Goal: Task Accomplishment & Management: Use online tool/utility

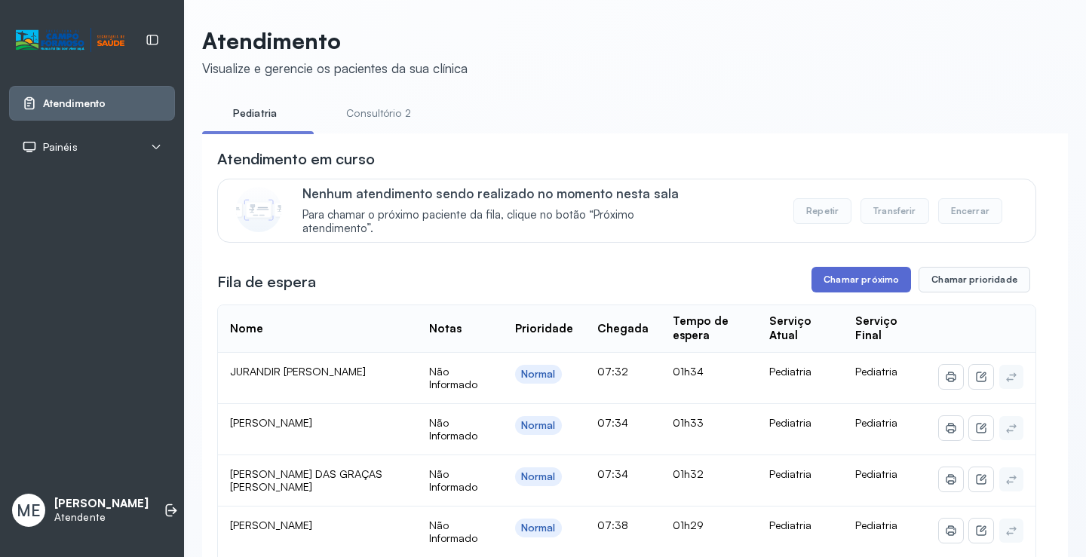
click at [835, 293] on button "Chamar próximo" at bounding box center [861, 280] width 100 height 26
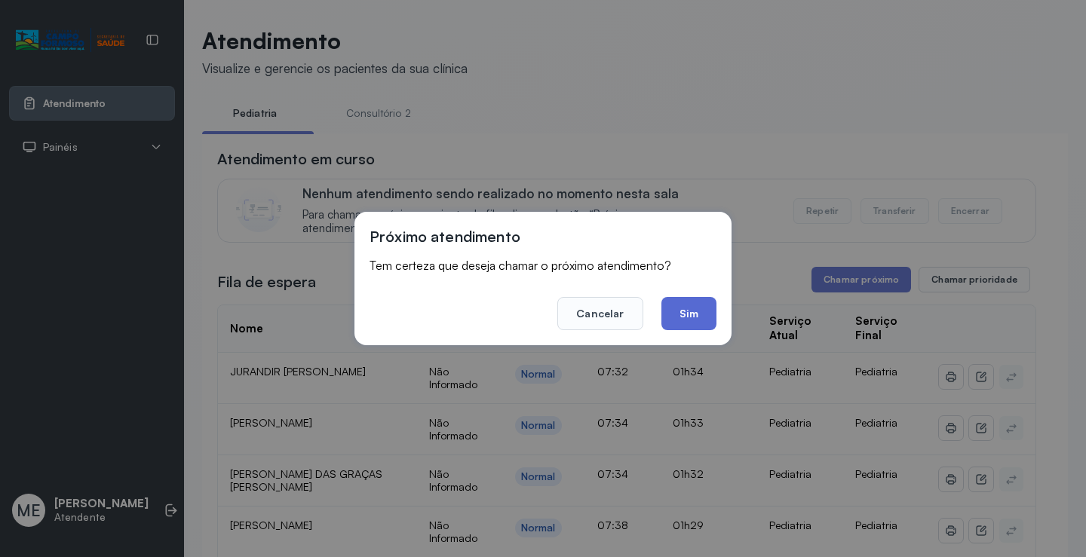
click at [682, 321] on button "Sim" at bounding box center [688, 313] width 55 height 33
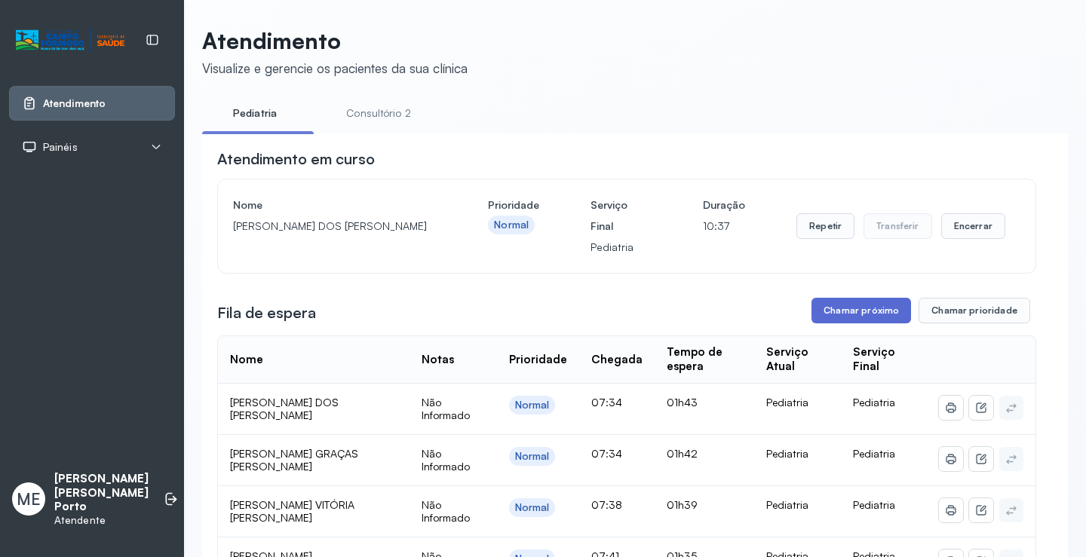
click at [875, 314] on button "Chamar próximo" at bounding box center [861, 311] width 100 height 26
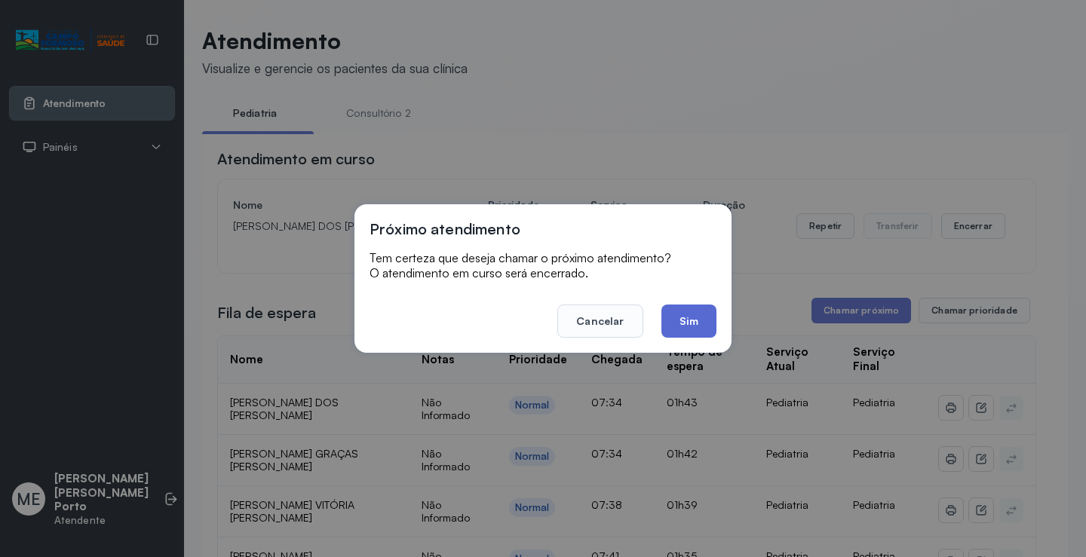
click at [696, 317] on button "Sim" at bounding box center [688, 321] width 55 height 33
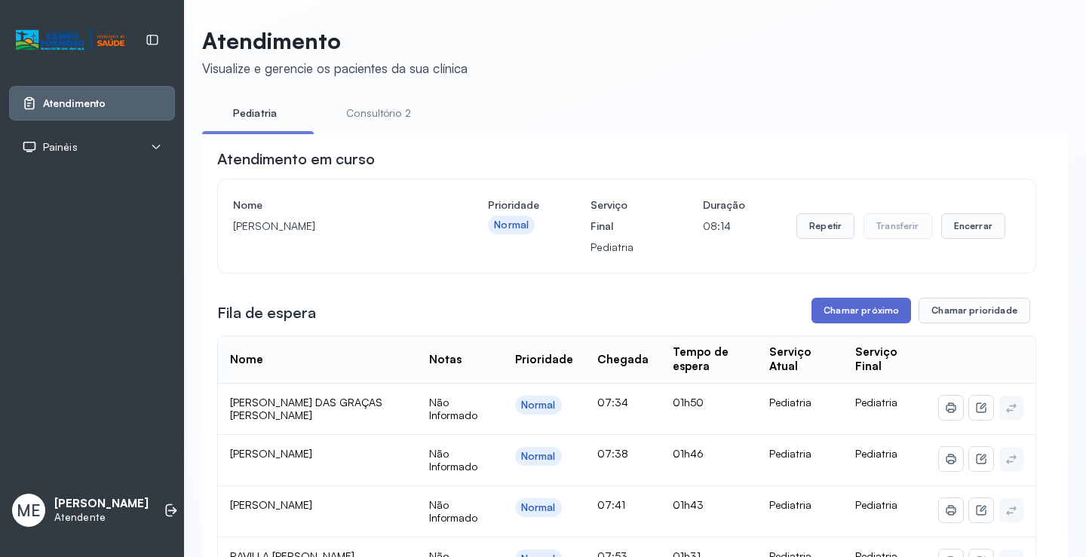
click at [827, 321] on button "Chamar próximo" at bounding box center [861, 311] width 100 height 26
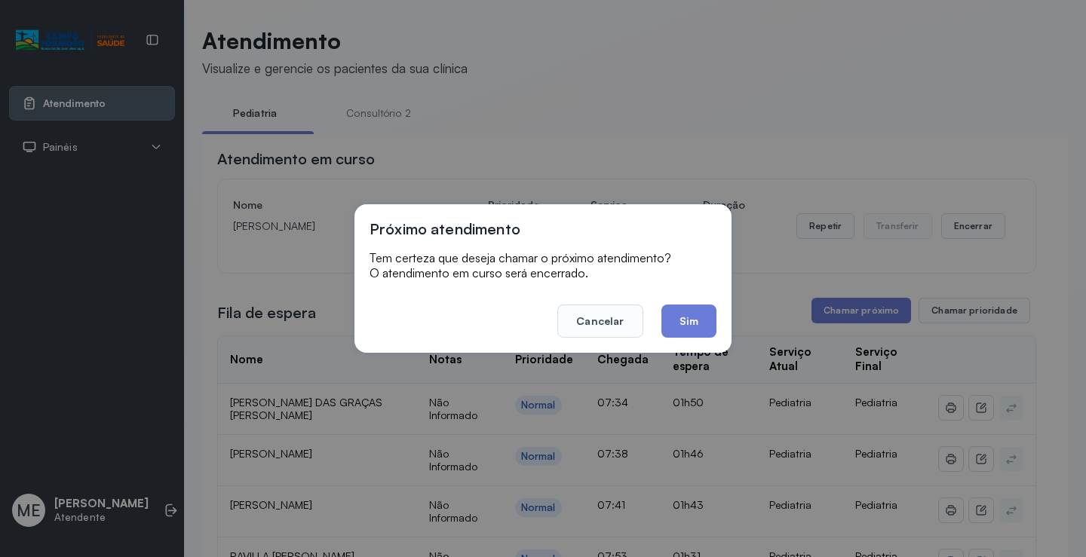
click at [686, 324] on button "Sim" at bounding box center [688, 321] width 55 height 33
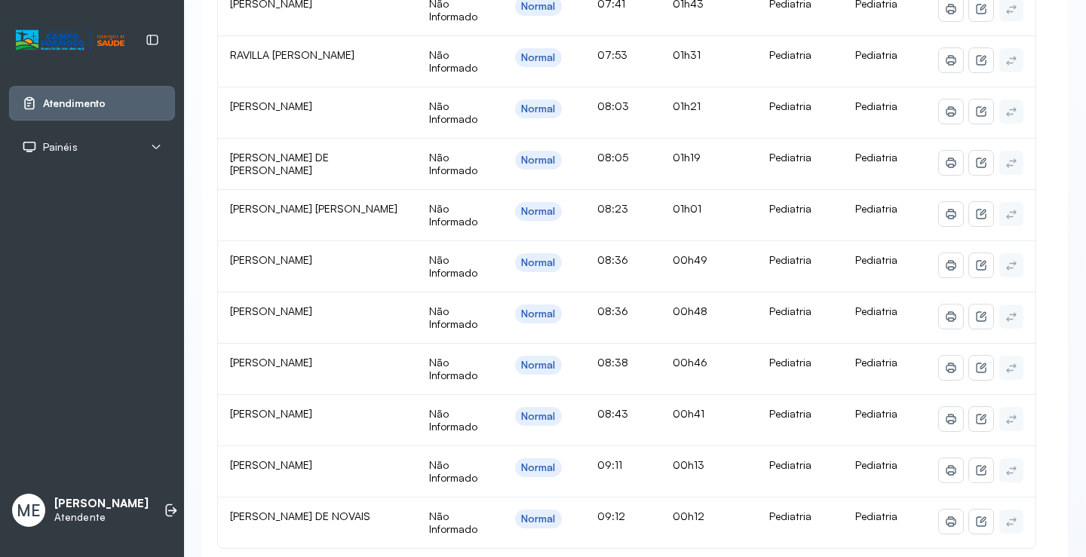
scroll to position [528, 0]
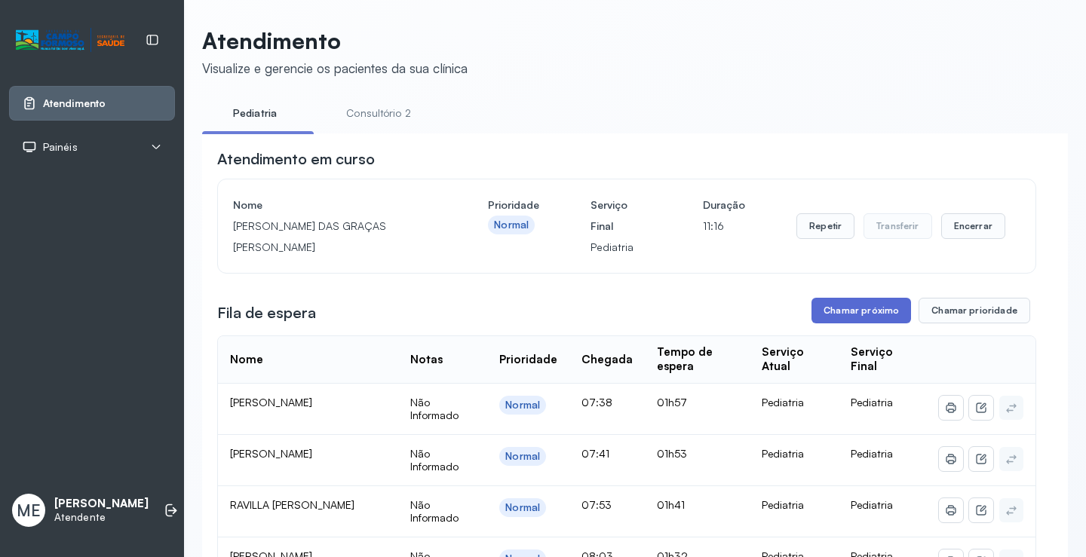
click at [828, 317] on button "Chamar próximo" at bounding box center [861, 311] width 100 height 26
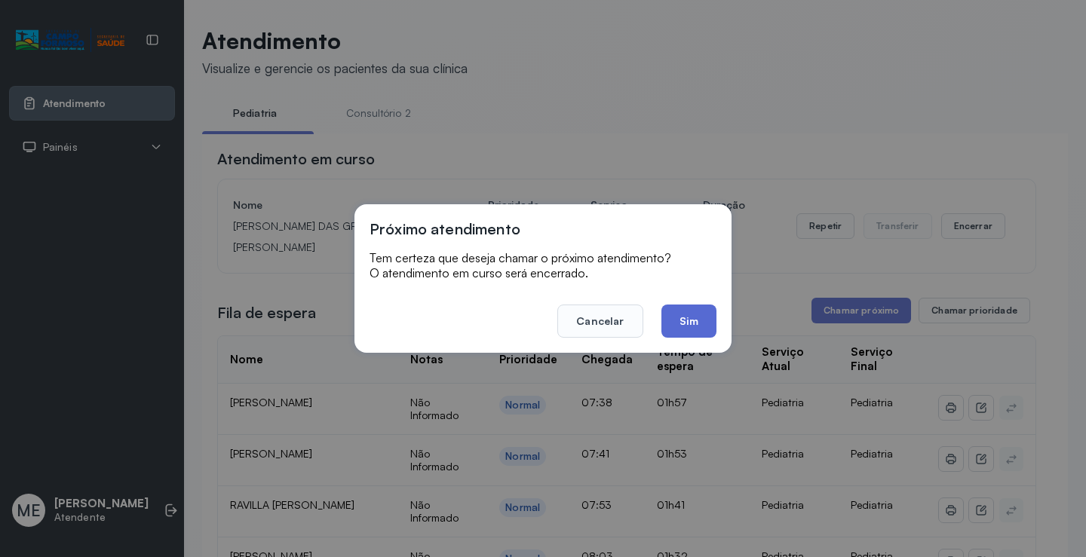
click at [690, 317] on button "Sim" at bounding box center [688, 321] width 55 height 33
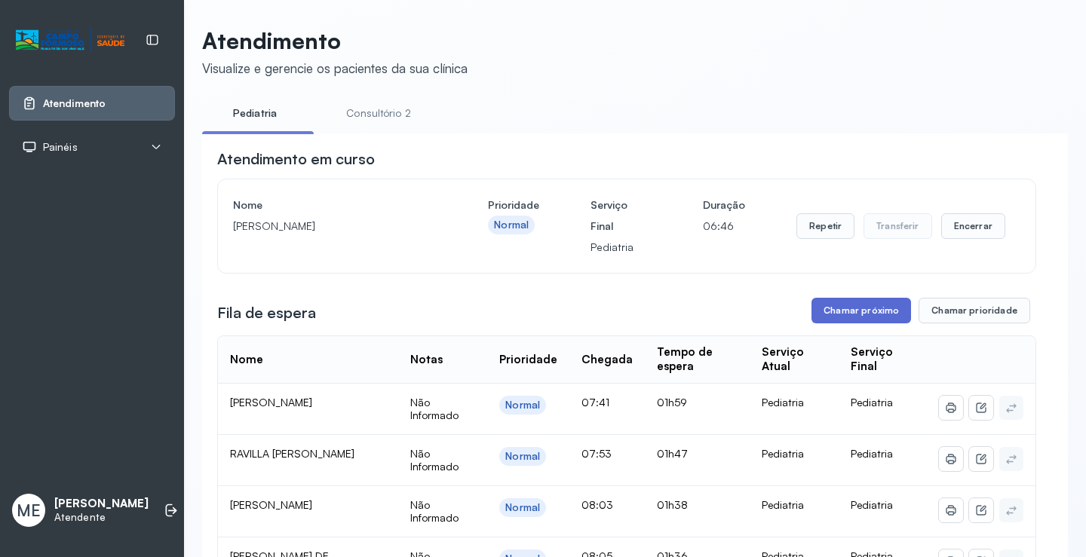
click at [842, 314] on button "Chamar próximo" at bounding box center [861, 311] width 100 height 26
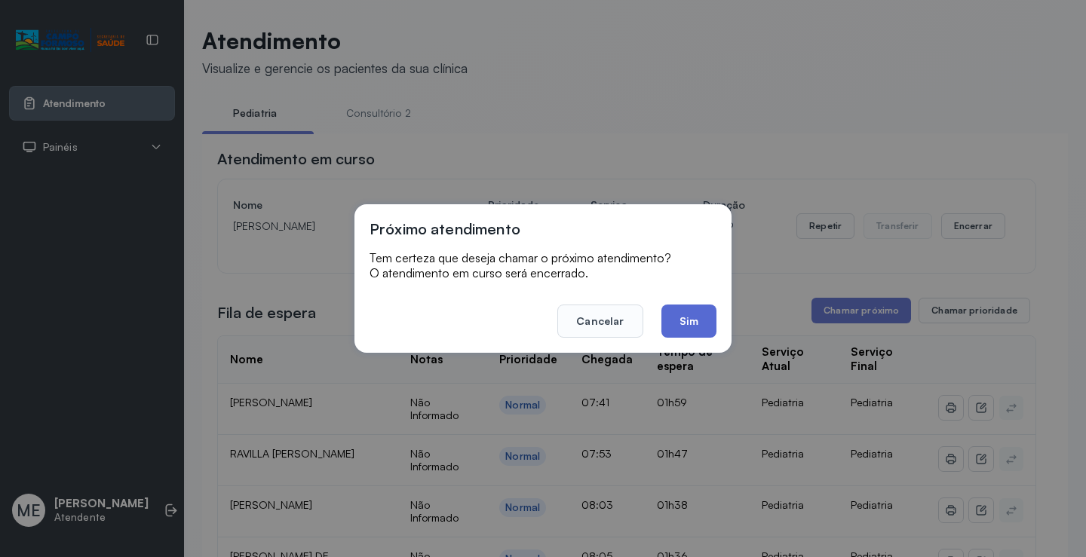
click at [685, 319] on button "Sim" at bounding box center [688, 321] width 55 height 33
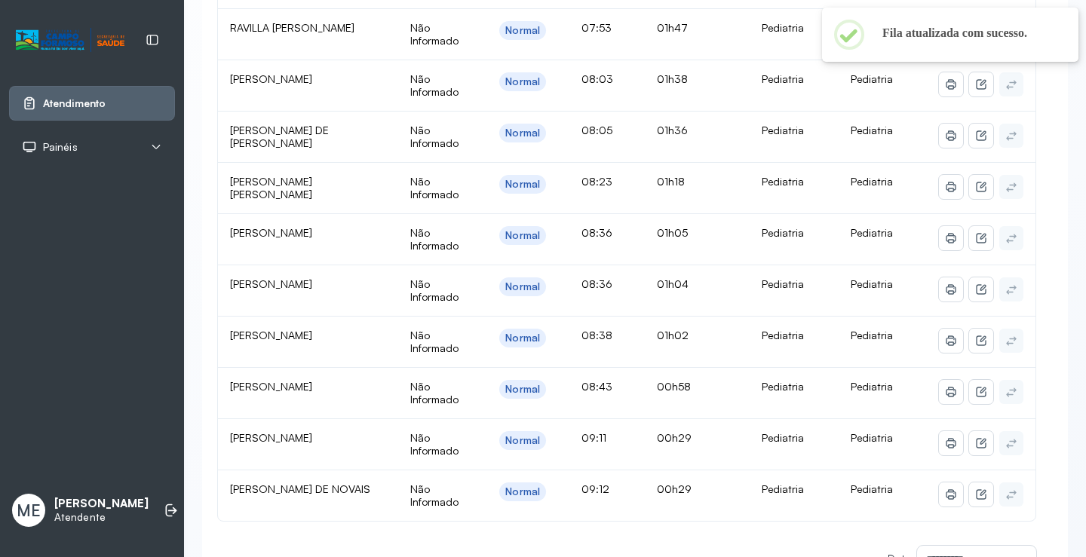
scroll to position [452, 0]
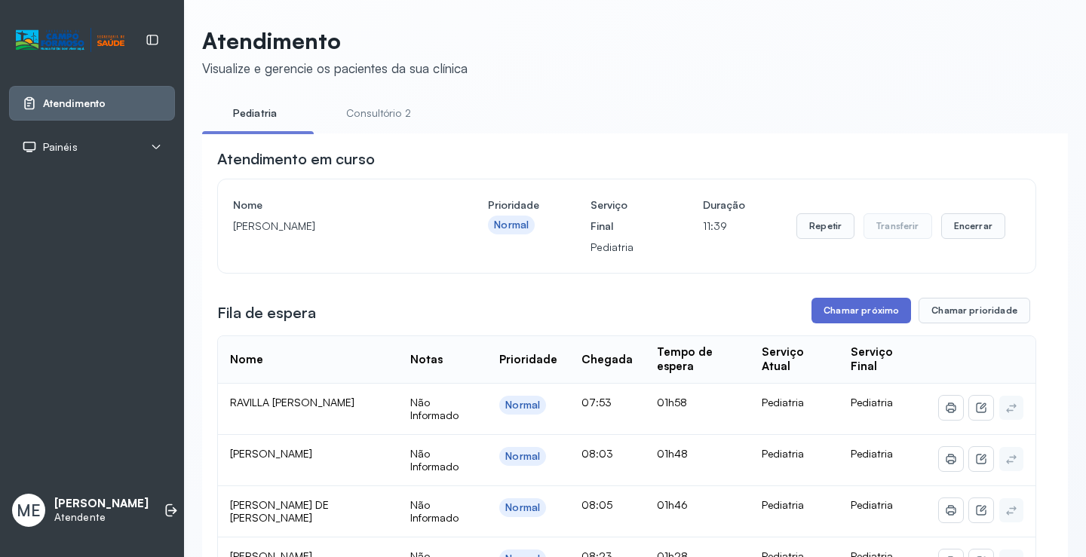
click at [830, 320] on button "Chamar próximo" at bounding box center [861, 311] width 100 height 26
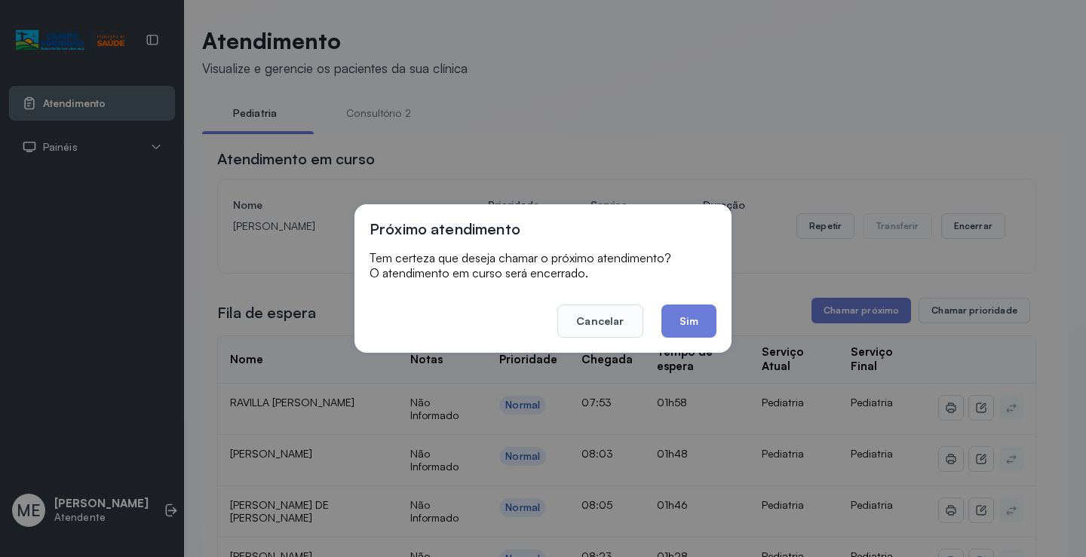
click at [682, 315] on button "Sim" at bounding box center [688, 321] width 55 height 33
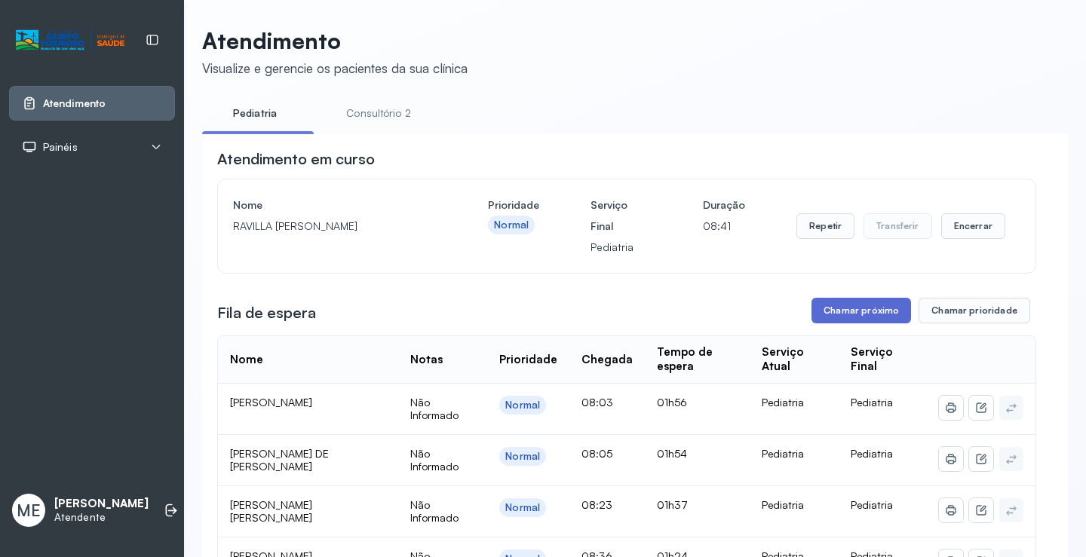
click at [857, 315] on button "Chamar próximo" at bounding box center [861, 311] width 100 height 26
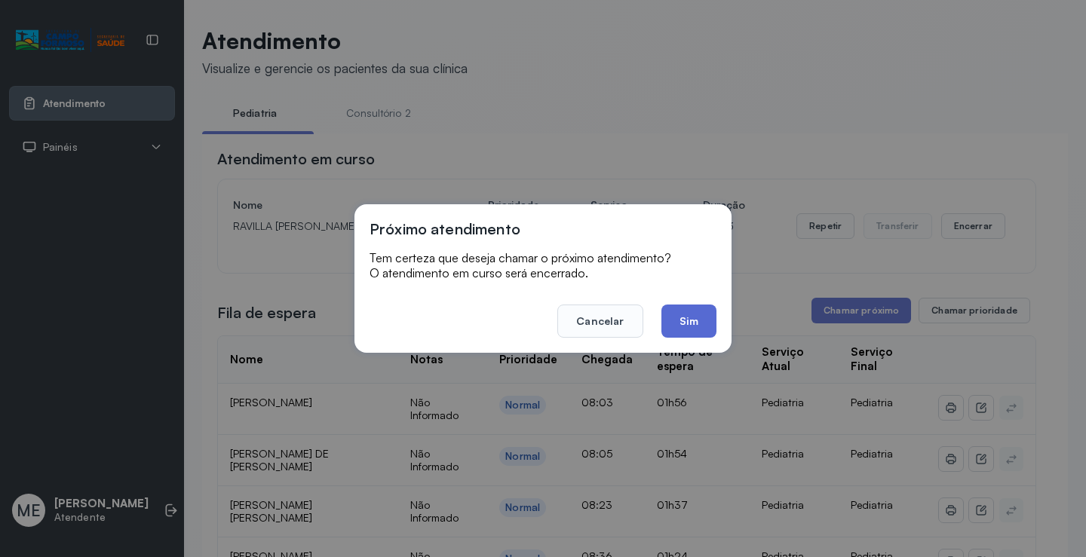
click at [683, 314] on button "Sim" at bounding box center [688, 321] width 55 height 33
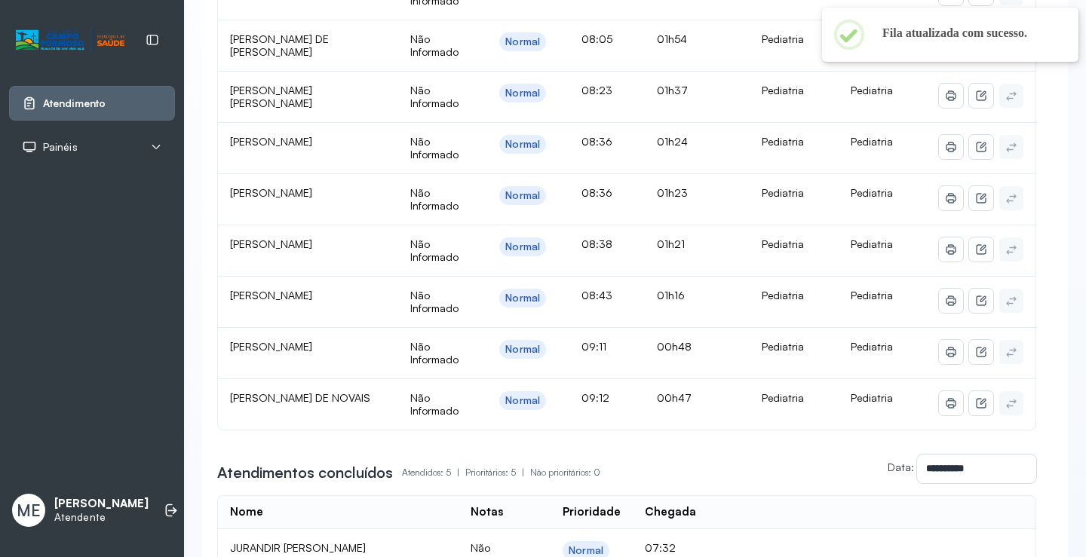
scroll to position [452, 0]
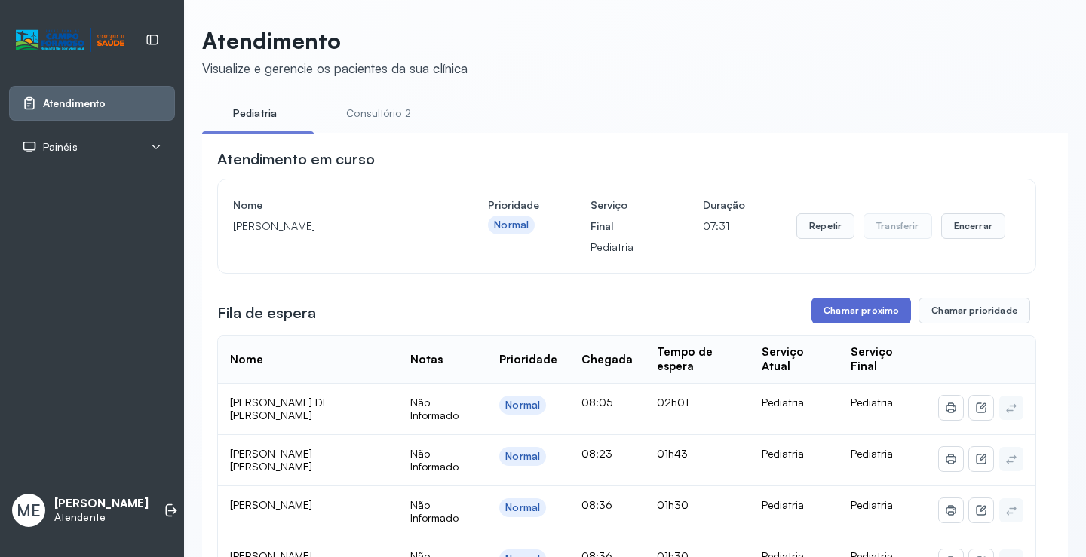
click at [854, 314] on button "Chamar próximo" at bounding box center [861, 311] width 100 height 26
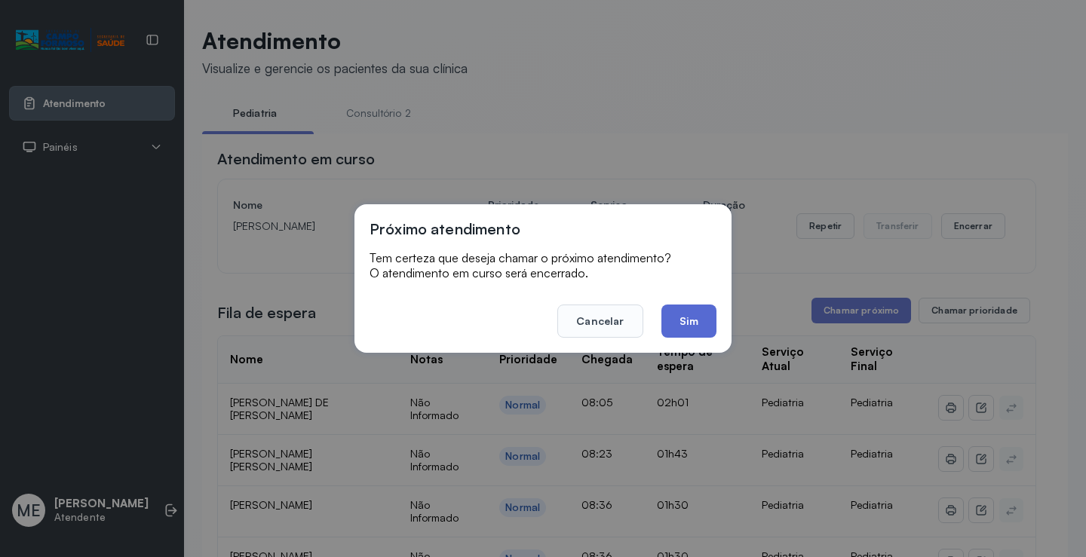
click at [693, 320] on button "Sim" at bounding box center [688, 321] width 55 height 33
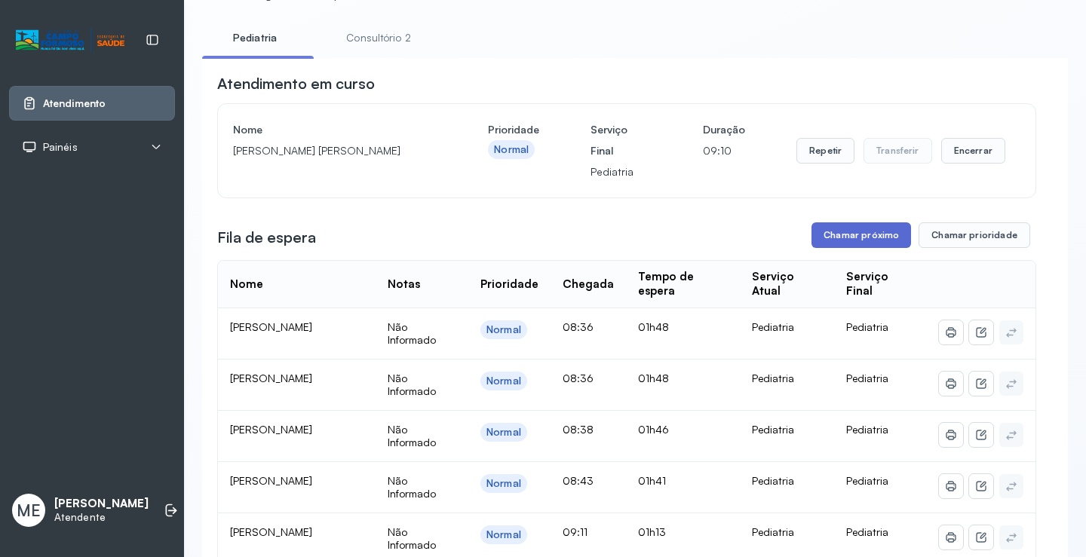
scroll to position [151, 0]
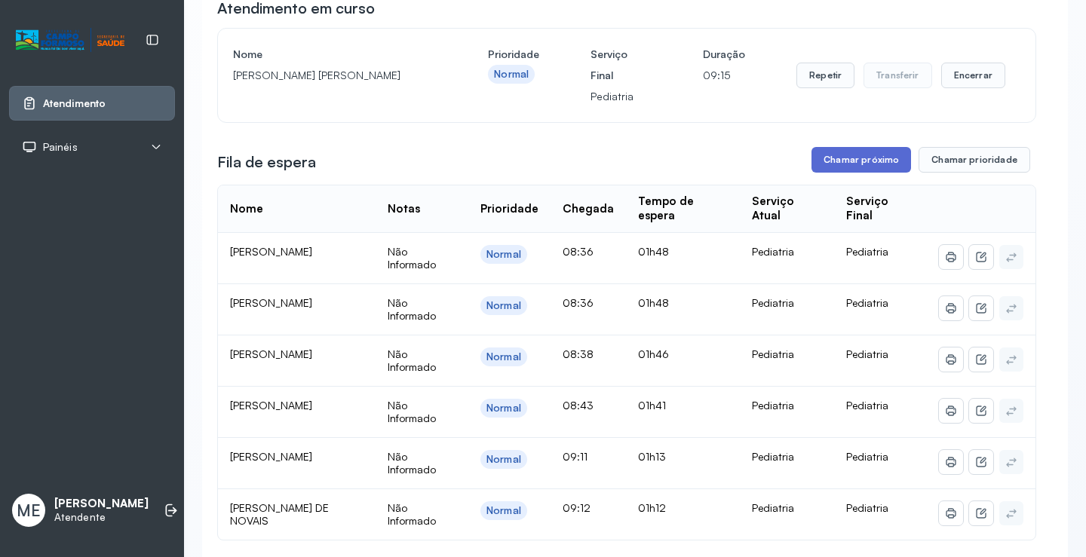
click at [844, 161] on button "Chamar próximo" at bounding box center [861, 160] width 100 height 26
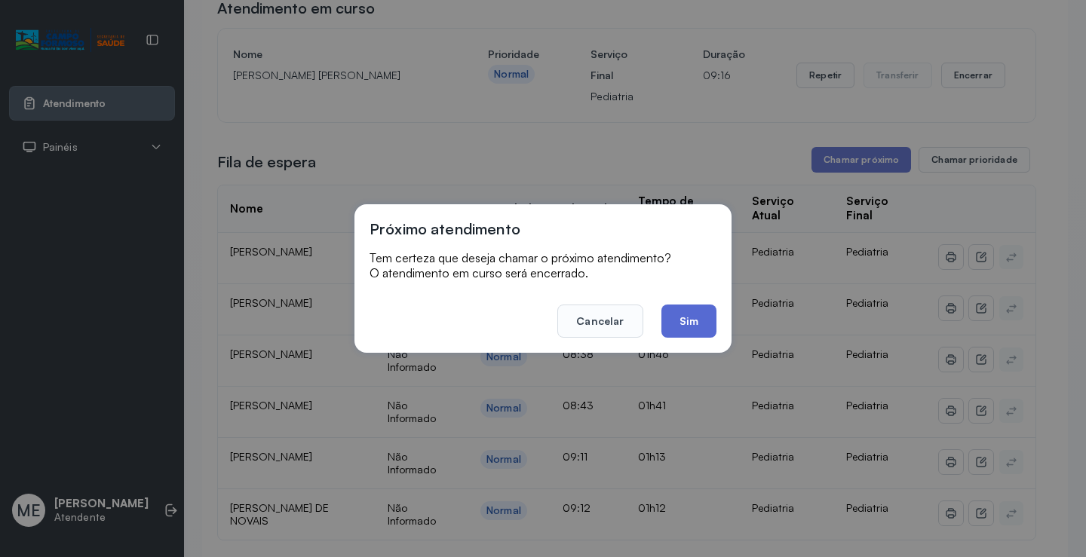
click at [689, 324] on button "Sim" at bounding box center [688, 321] width 55 height 33
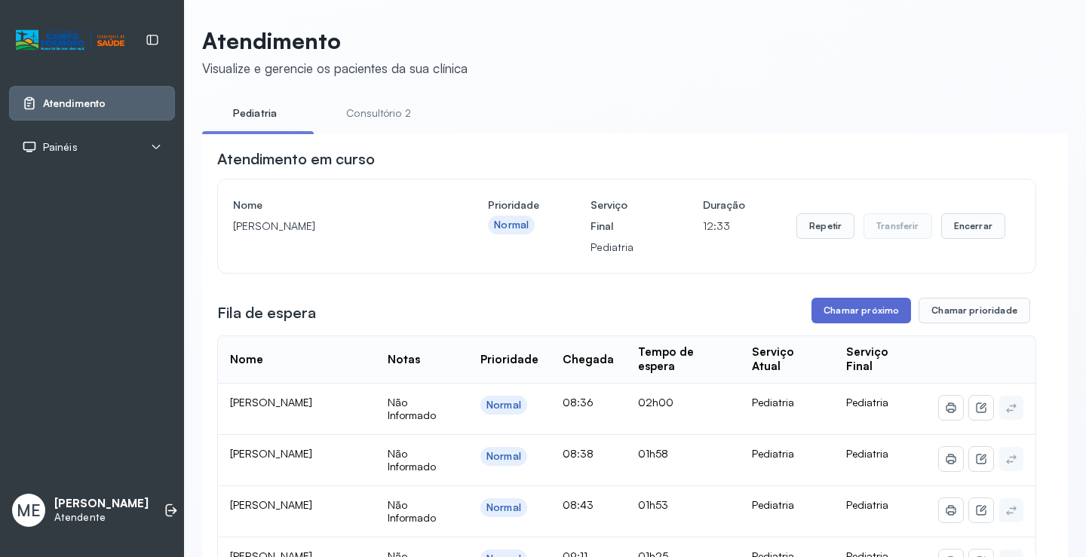
click at [863, 324] on button "Chamar próximo" at bounding box center [861, 311] width 100 height 26
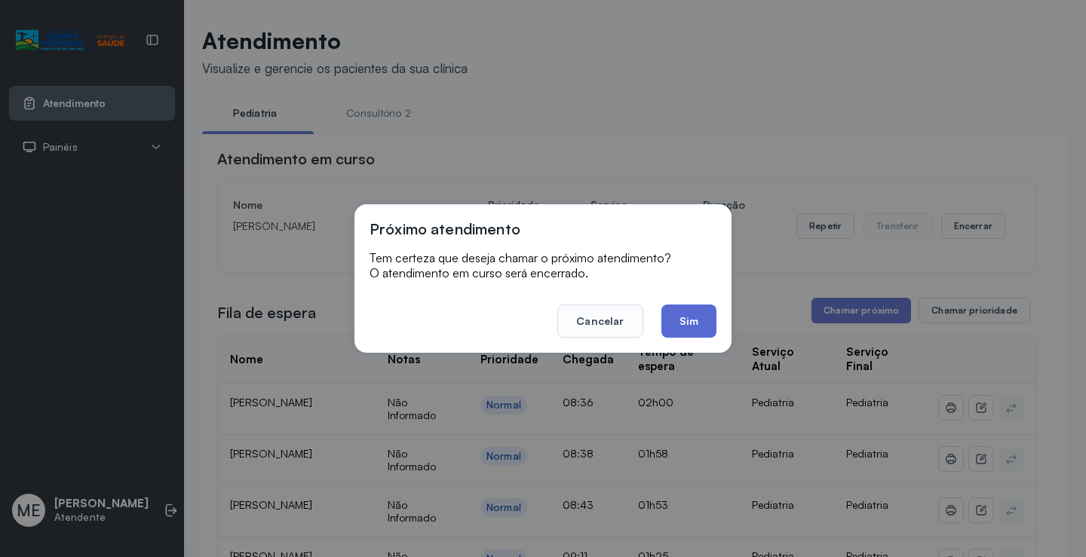
click at [687, 317] on button "Sim" at bounding box center [688, 321] width 55 height 33
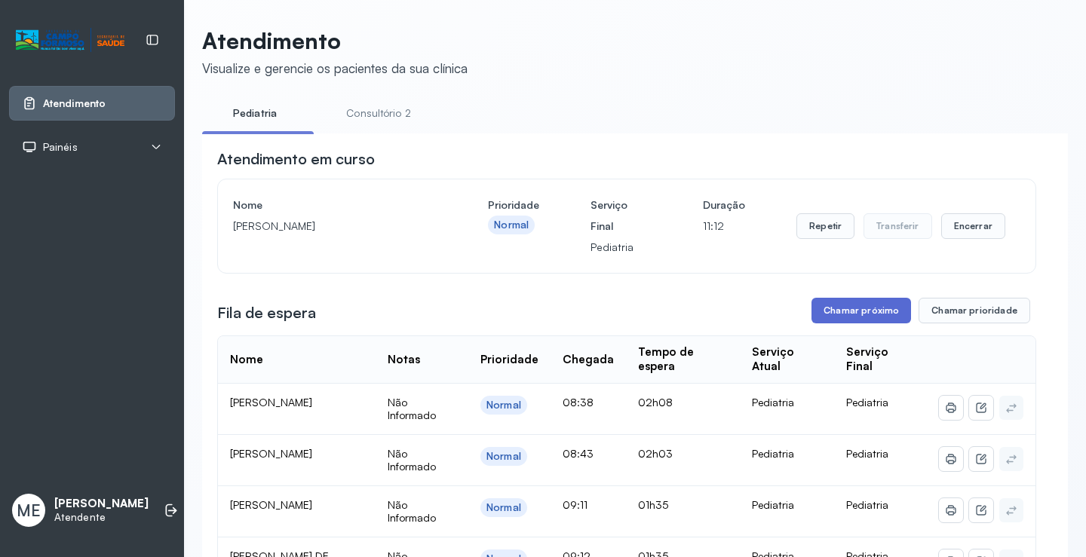
click at [884, 314] on button "Chamar próximo" at bounding box center [861, 311] width 100 height 26
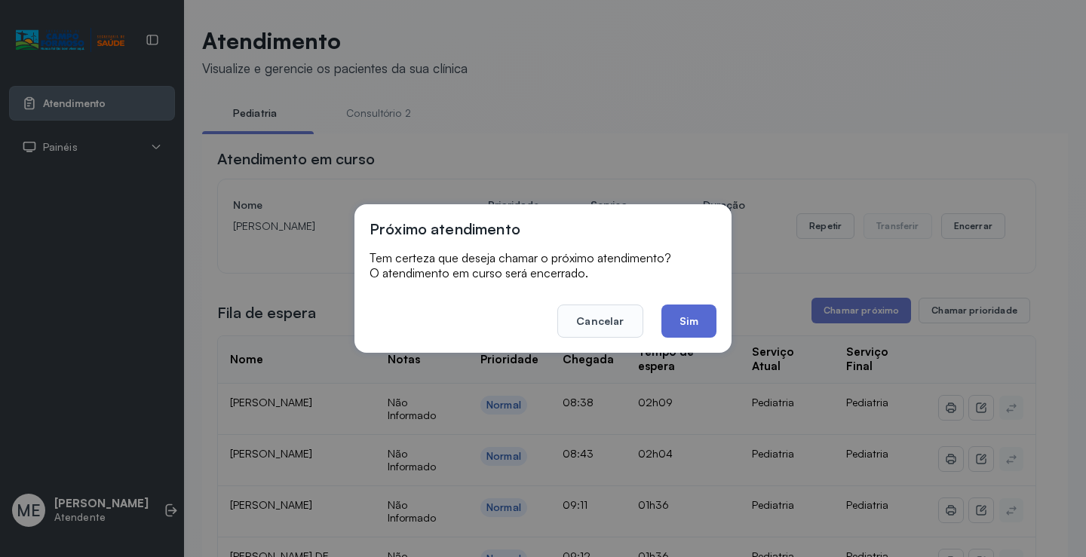
click at [682, 320] on button "Sim" at bounding box center [688, 321] width 55 height 33
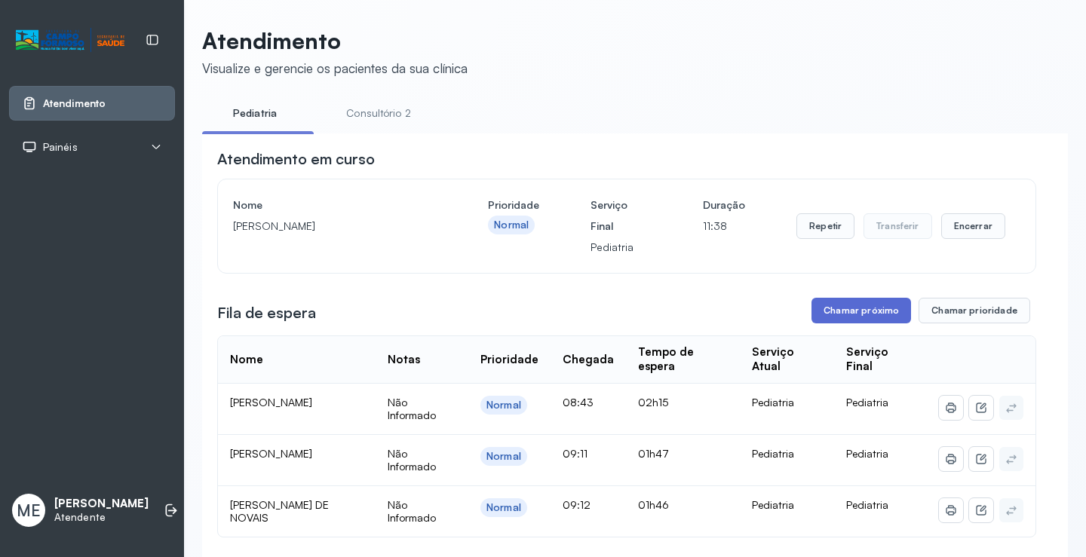
click at [830, 309] on button "Chamar próximo" at bounding box center [861, 311] width 100 height 26
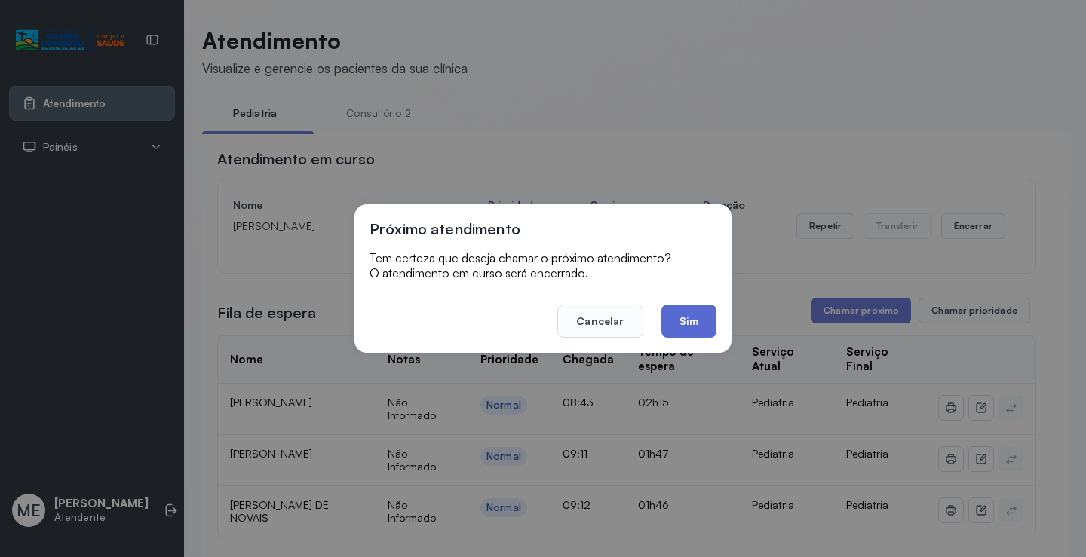
click at [673, 323] on button "Sim" at bounding box center [688, 321] width 55 height 33
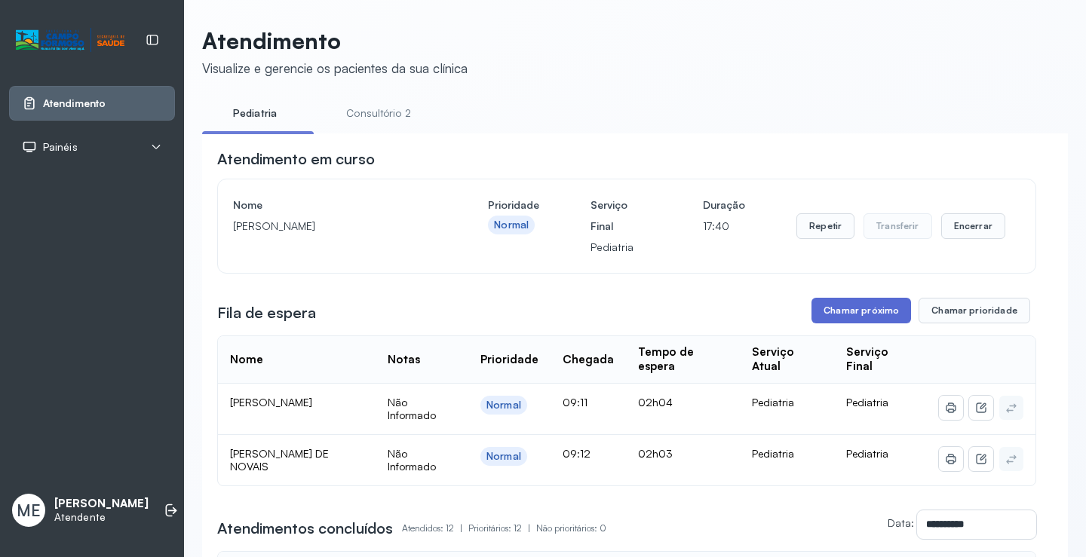
click at [856, 314] on button "Chamar próximo" at bounding box center [861, 311] width 100 height 26
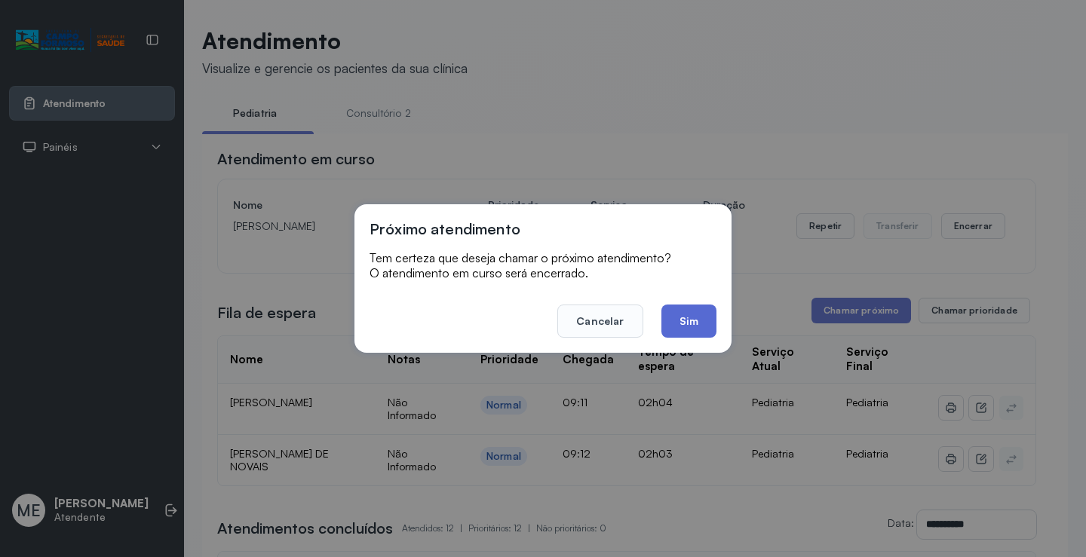
click at [673, 314] on button "Sim" at bounding box center [688, 321] width 55 height 33
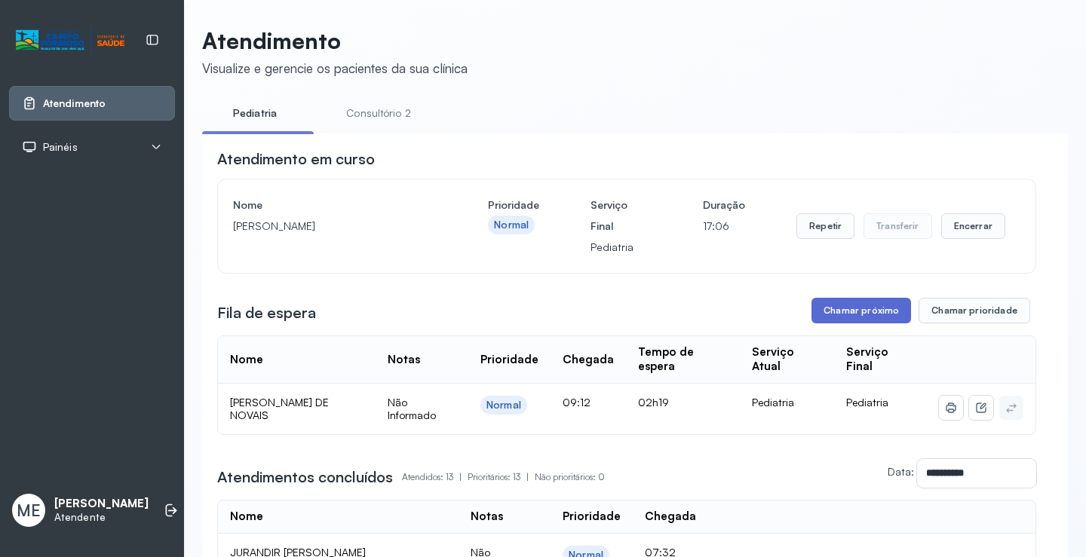
click at [819, 316] on button "Chamar próximo" at bounding box center [861, 311] width 100 height 26
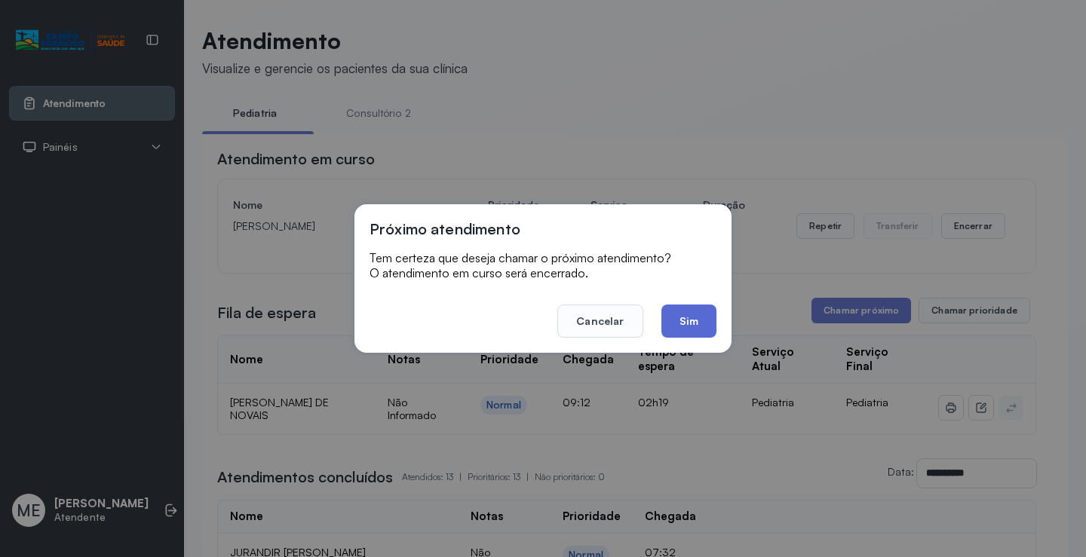
click at [682, 324] on button "Sim" at bounding box center [688, 321] width 55 height 33
